Goal: Task Accomplishment & Management: Complete application form

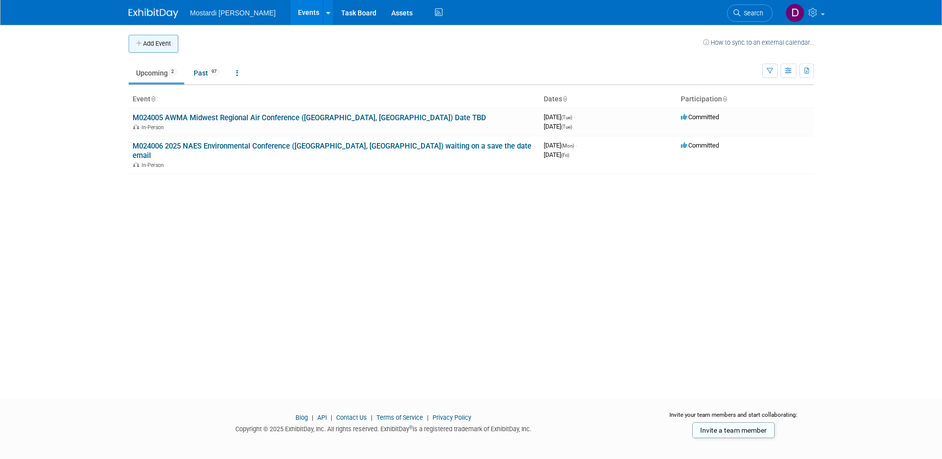
click at [158, 45] on button "Add Event" at bounding box center [154, 44] width 50 height 18
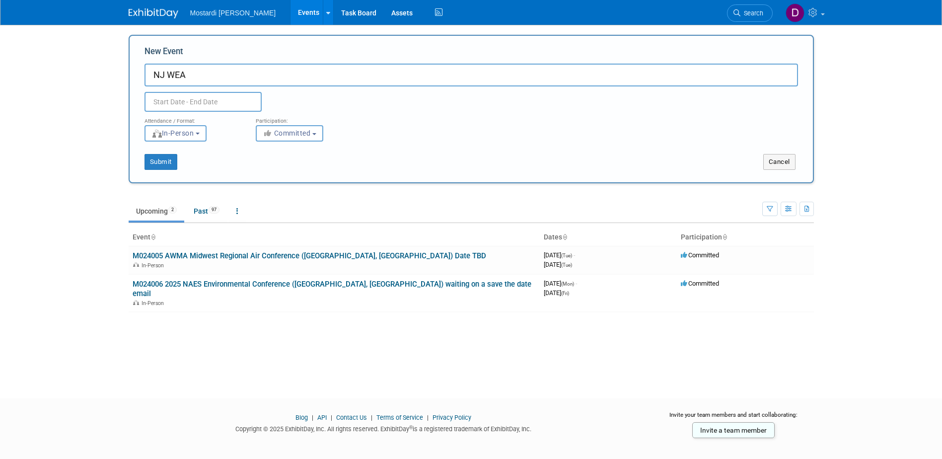
type input "NJ WEA"
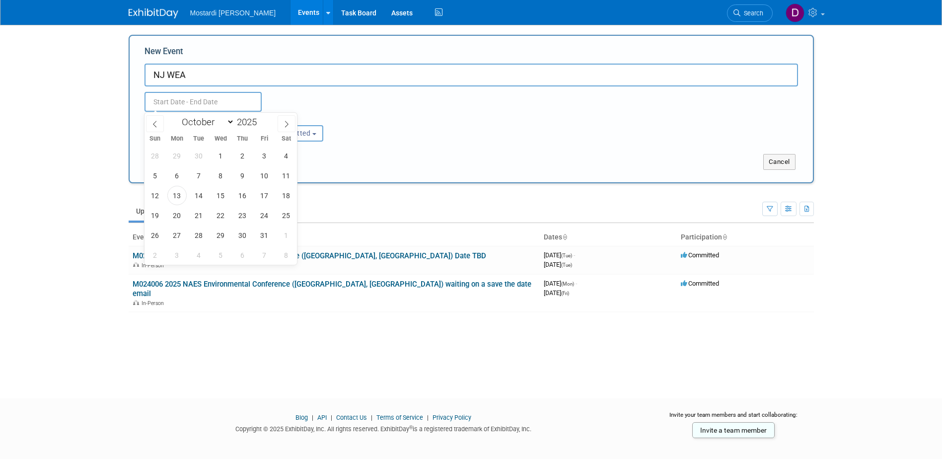
click at [200, 100] on input "text" at bounding box center [203, 102] width 117 height 20
click at [220, 213] on span "22" at bounding box center [220, 215] width 19 height 19
click at [247, 217] on span "23" at bounding box center [242, 215] width 19 height 19
type input "Oct 22, 2025 to Oct 23, 2025"
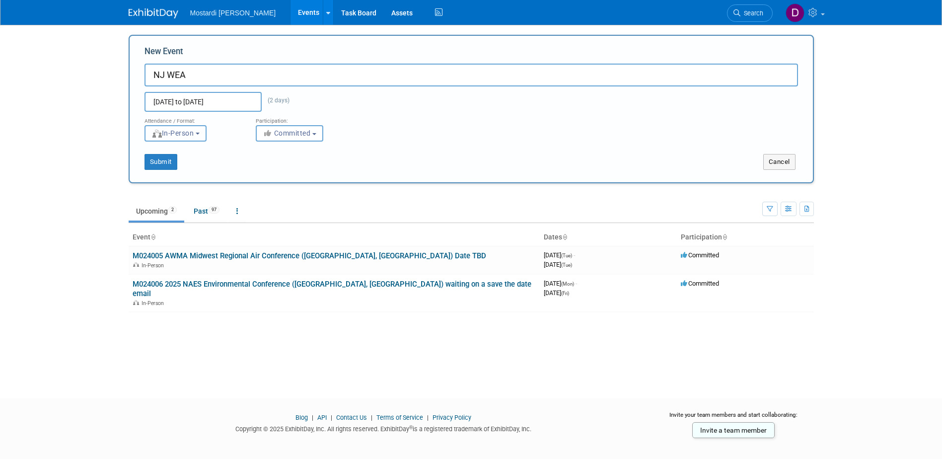
click at [199, 134] on button "In-Person" at bounding box center [176, 133] width 62 height 16
click at [313, 134] on button "Committed" at bounding box center [290, 133] width 68 height 16
click at [152, 71] on input "NJ WEA" at bounding box center [472, 75] width 654 height 23
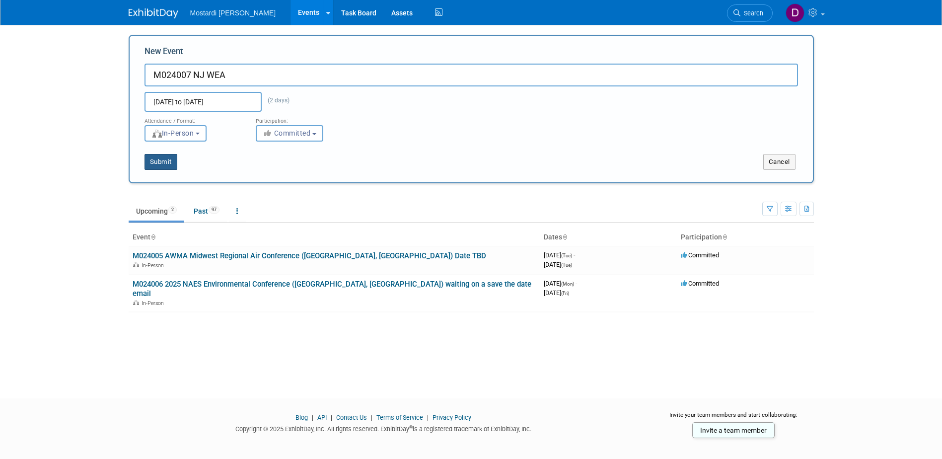
type input "M024007 NJ WEA"
click at [159, 161] on button "Submit" at bounding box center [161, 162] width 33 height 16
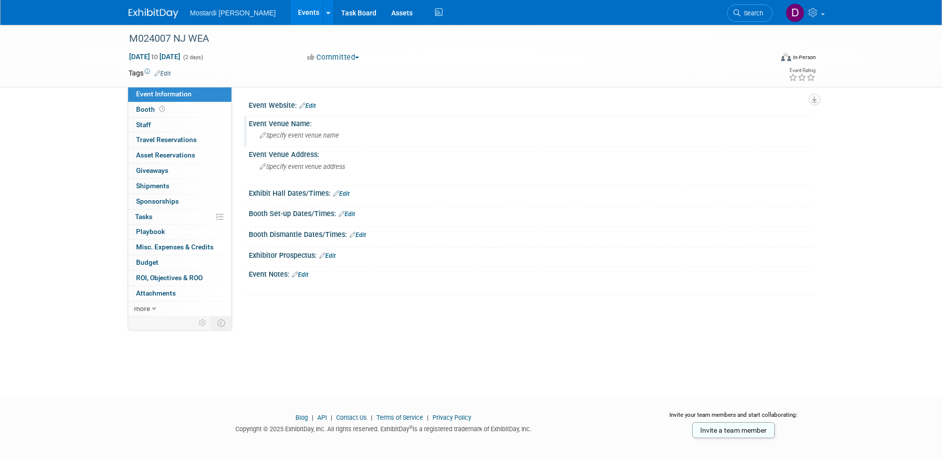
drag, startPoint x: 305, startPoint y: 135, endPoint x: 261, endPoint y: 135, distance: 44.2
click at [261, 135] on icon at bounding box center [263, 136] width 6 height 6
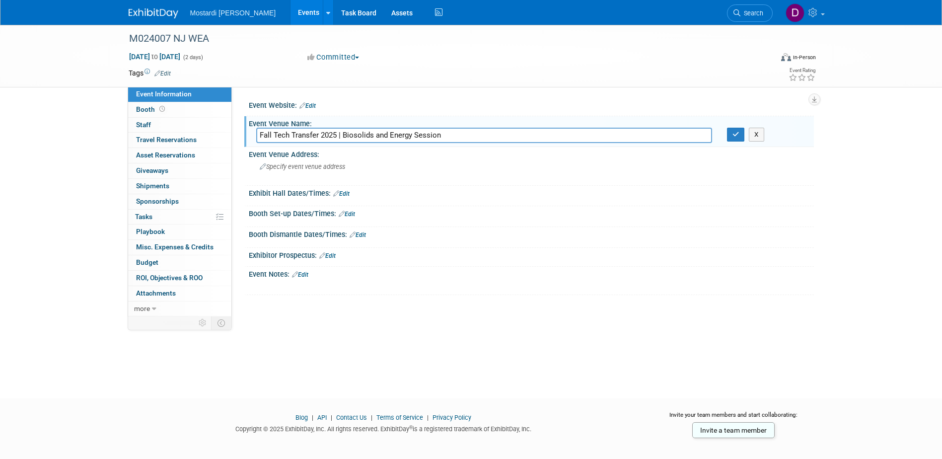
type input "Fall Tech Transfer 2025 | Biosolids and Energy Session"
click at [95, 172] on div "M024007 NJ WEA Oct 22, 2025 to Oct 23, 2025 (2 days) Oct 22, 2025 to Oct 23, 20…" at bounding box center [471, 203] width 942 height 356
click at [260, 167] on icon at bounding box center [263, 167] width 6 height 6
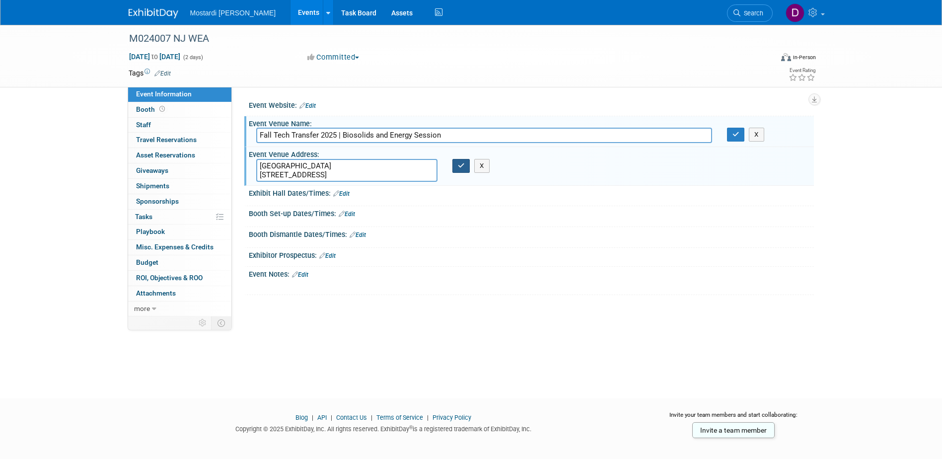
type textarea "Sheraton Eatontown Hotel 6 Industrial Way East, Eatontown, NJ 07724"
click at [462, 164] on icon "button" at bounding box center [461, 165] width 7 height 6
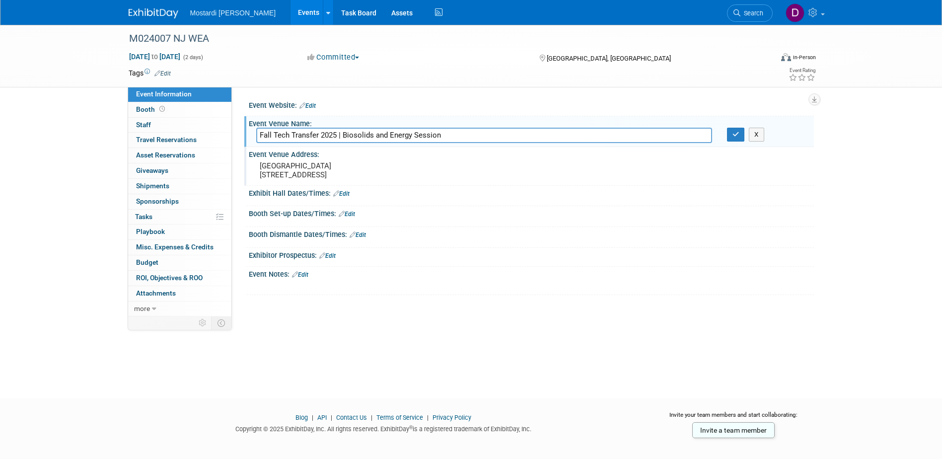
click at [298, 275] on icon at bounding box center [295, 274] width 6 height 6
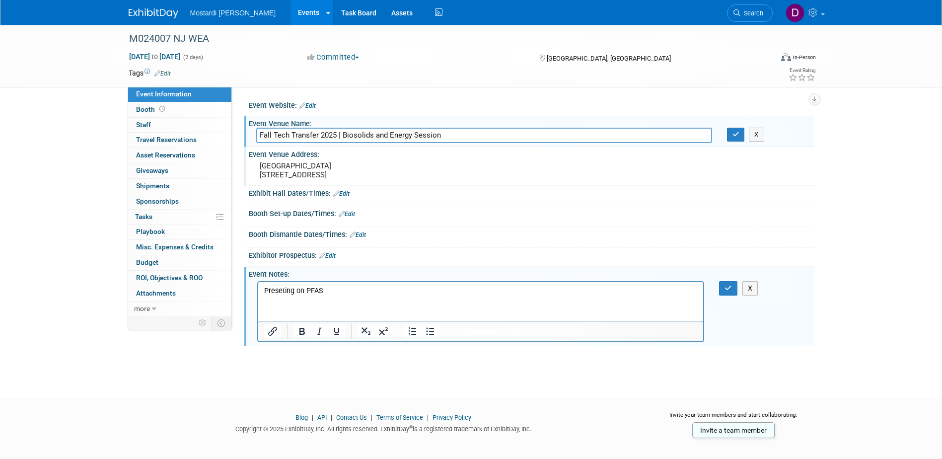
click at [281, 291] on p "Preseting on PFAS" at bounding box center [481, 291] width 434 height 10
click at [728, 289] on icon "button" at bounding box center [728, 288] width 7 height 7
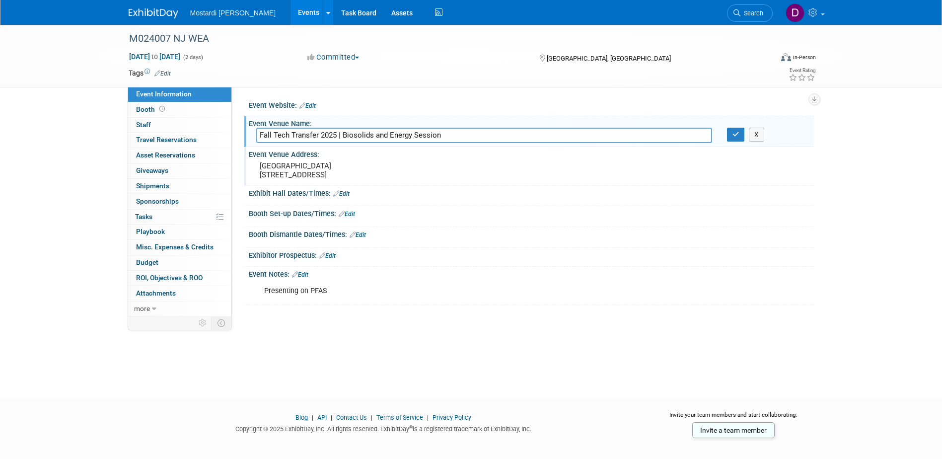
click at [249, 94] on div "Event Website: Edit Event Venue Name: Specify event venue name Fall Tech Transf…" at bounding box center [523, 201] width 582 height 229
click at [734, 137] on icon "button" at bounding box center [736, 134] width 7 height 6
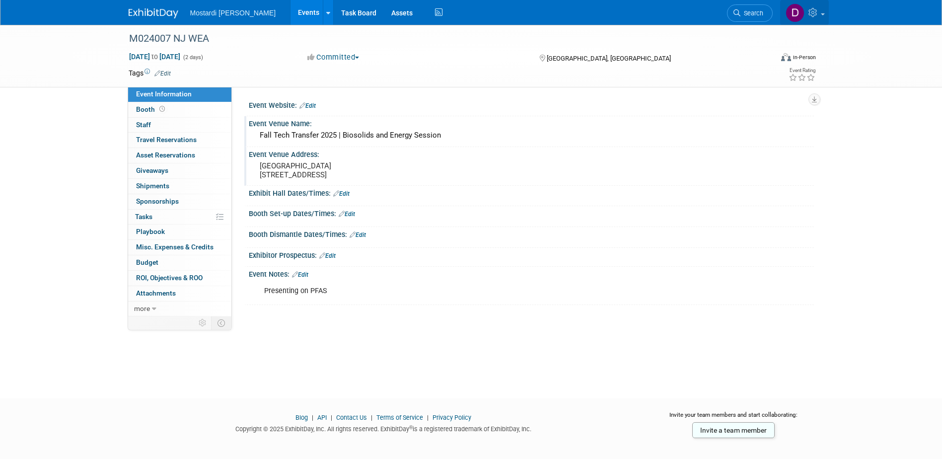
click at [817, 9] on icon at bounding box center [814, 12] width 11 height 9
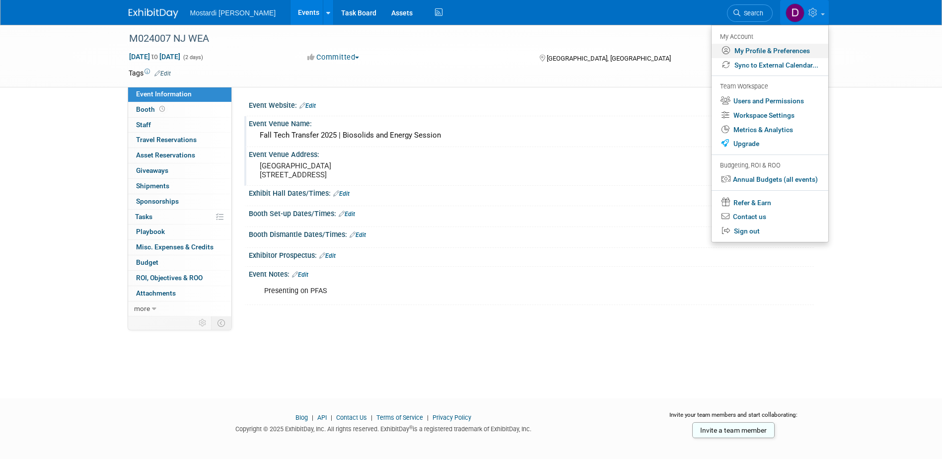
click at [759, 49] on link "My Profile & Preferences" at bounding box center [770, 51] width 117 height 14
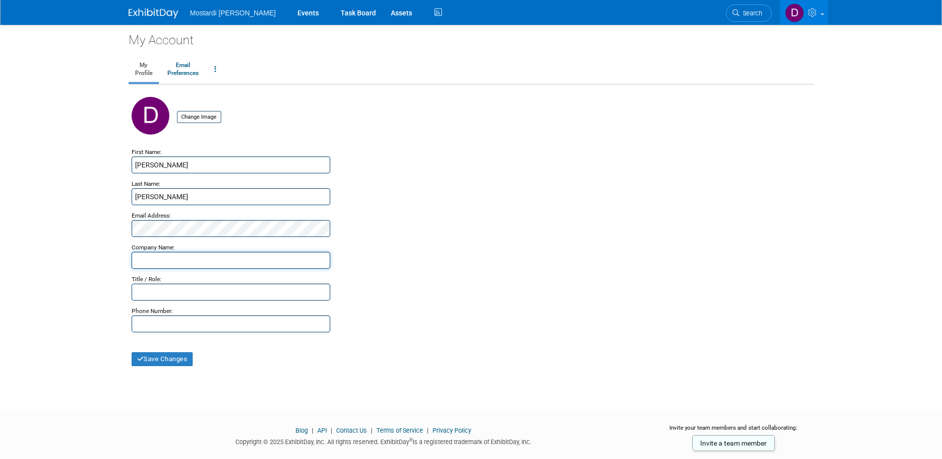
click at [176, 259] on input "text" at bounding box center [231, 260] width 199 height 17
type input "Mostardi [PERSON_NAME]"
type input "Director"
type input "[PHONE_NUMBER]"
click at [162, 362] on button "Save Changes" at bounding box center [163, 359] width 62 height 14
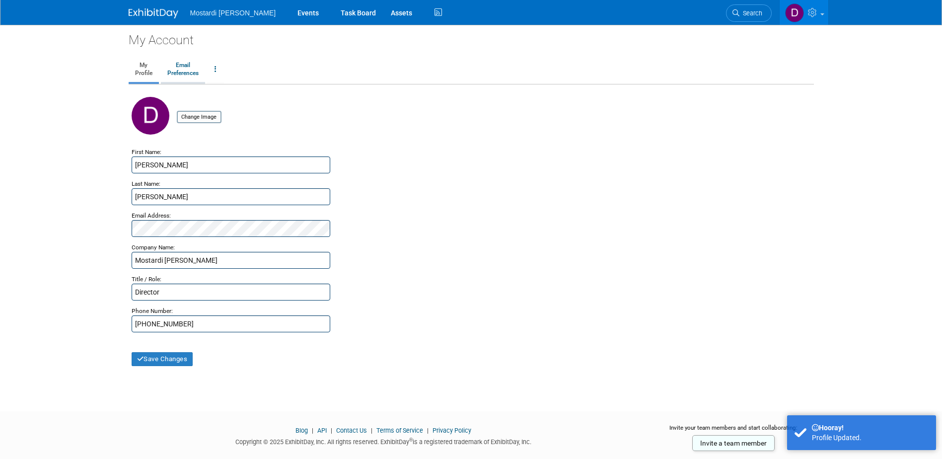
click at [185, 71] on link "Email Preferences" at bounding box center [183, 69] width 44 height 25
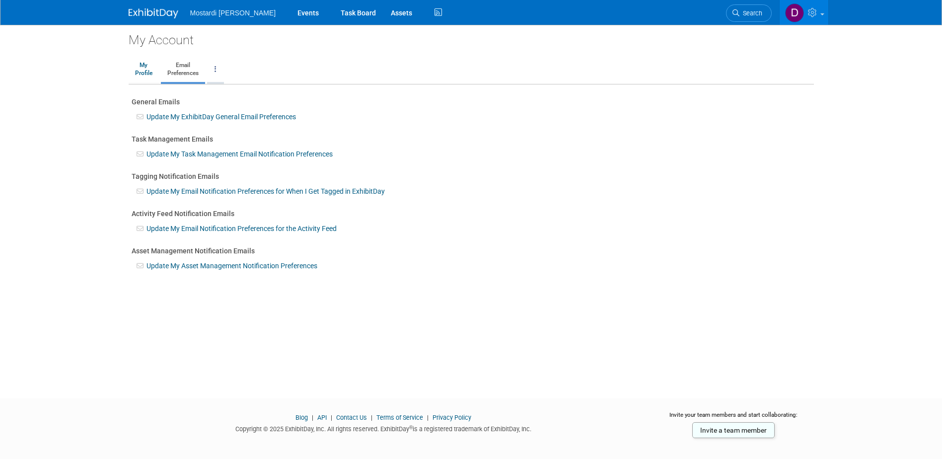
click at [217, 66] on link at bounding box center [215, 69] width 17 height 25
click at [140, 70] on link "My Profile" at bounding box center [144, 69] width 30 height 25
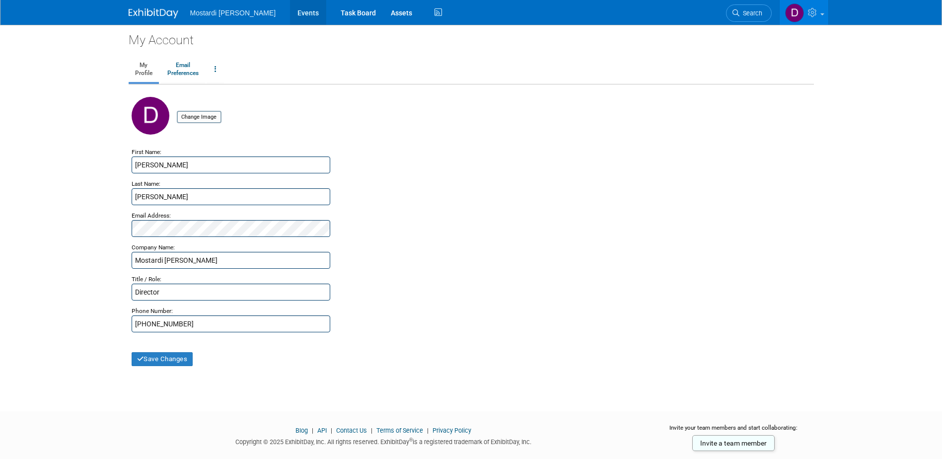
click at [290, 13] on link "Events" at bounding box center [308, 12] width 36 height 25
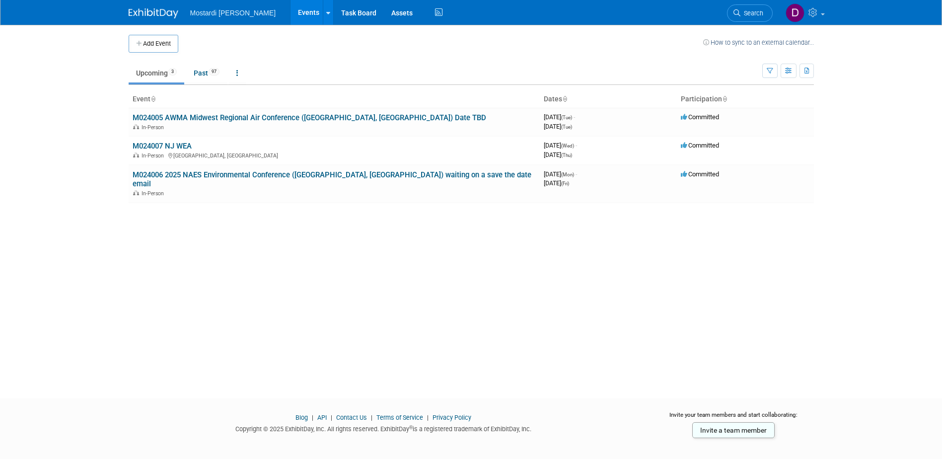
click at [69, 178] on body "Mostardi Platt Events Add Event Bulk Upload Events Shareable Event Boards Recen…" at bounding box center [471, 229] width 942 height 459
click at [152, 147] on link "M024007 NJ WEA" at bounding box center [162, 146] width 59 height 9
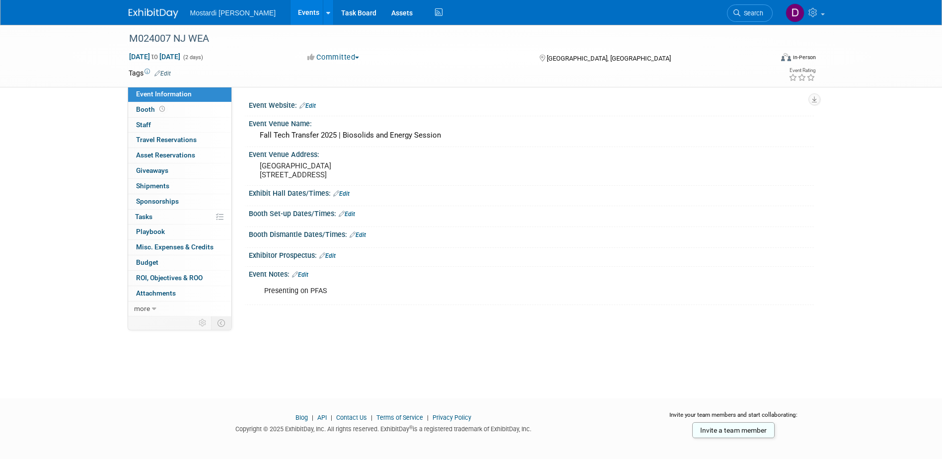
click at [291, 8] on link "Events" at bounding box center [309, 12] width 36 height 25
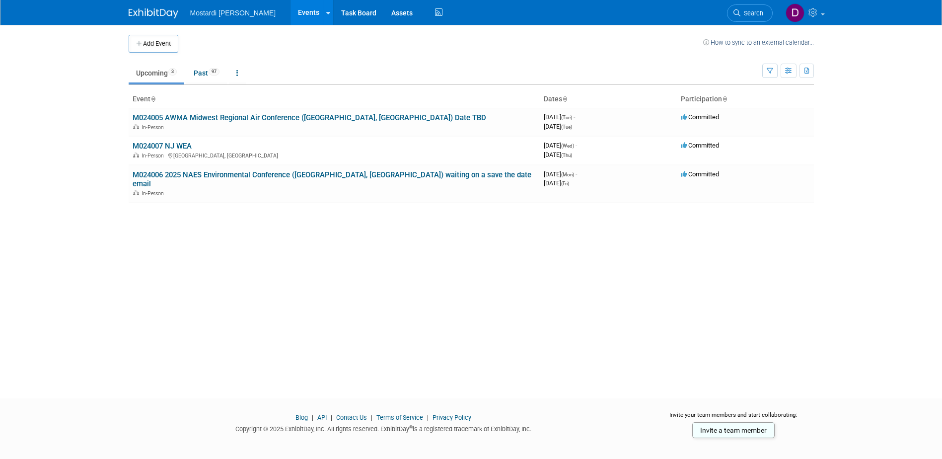
click at [53, 141] on body "Mostardi [PERSON_NAME] Events Add Event Bulk Upload Events Shareable Event Boar…" at bounding box center [471, 229] width 942 height 459
